Goal: Transaction & Acquisition: Purchase product/service

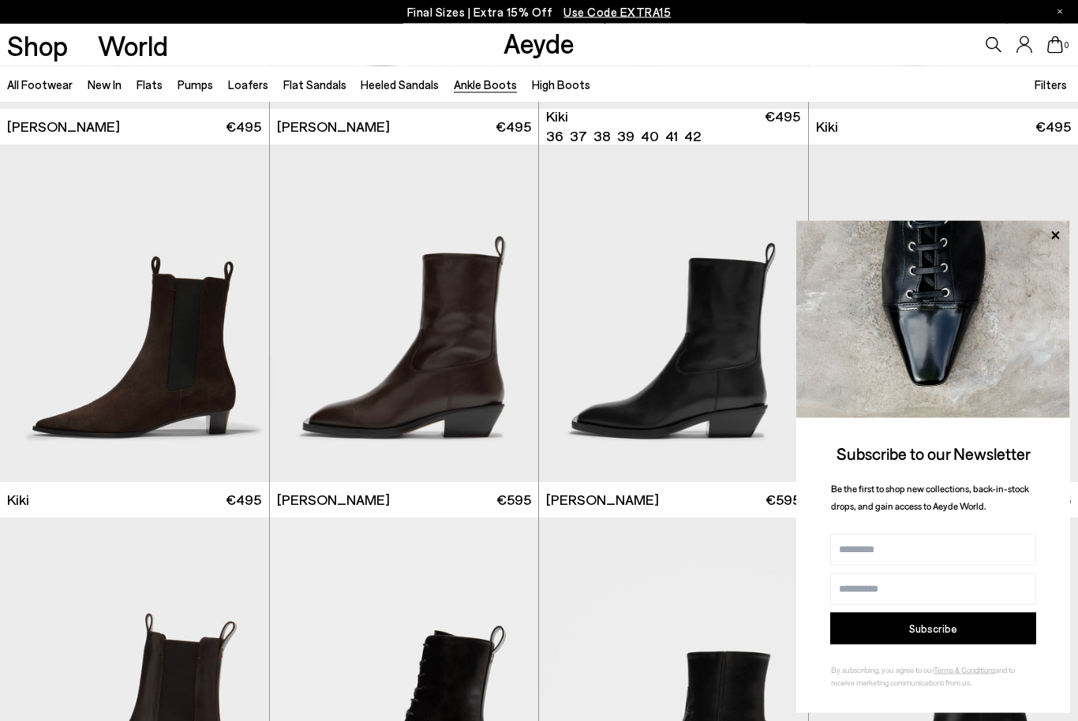
scroll to position [2214, 0]
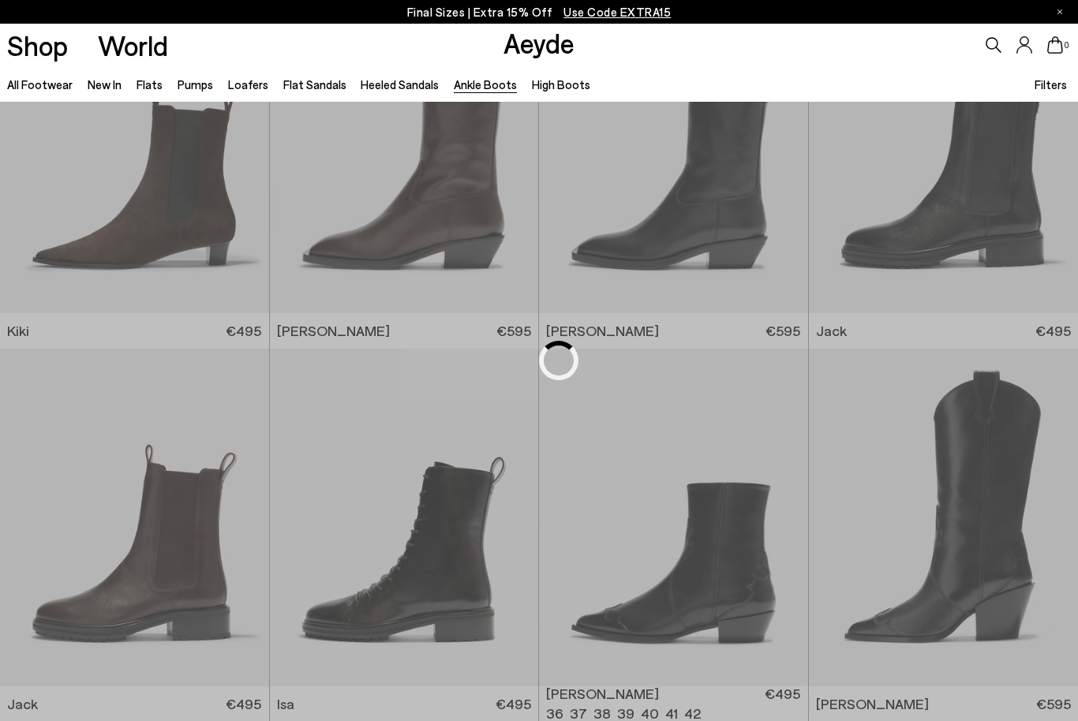
scroll to position [183, 0]
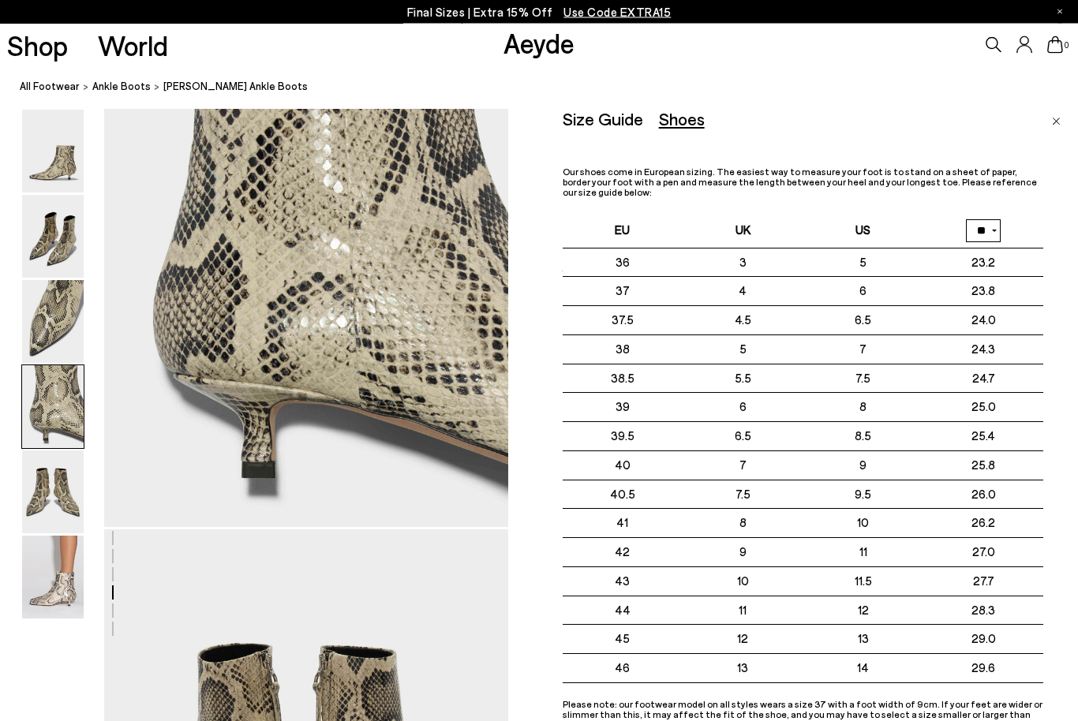
scroll to position [1728, 0]
